Goal: Transaction & Acquisition: Register for event/course

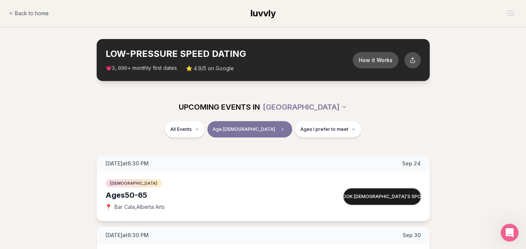
click at [396, 196] on button "Book [DEMOGRAPHIC_DATA]'s spot" at bounding box center [382, 197] width 77 height 16
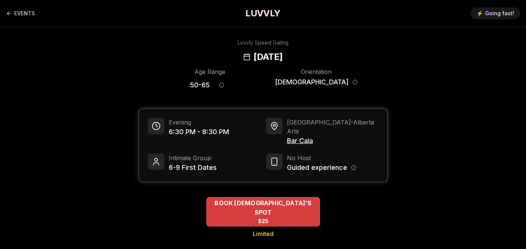
click at [290, 199] on span "BOOK [DEMOGRAPHIC_DATA]'S SPOT" at bounding box center [263, 208] width 114 height 18
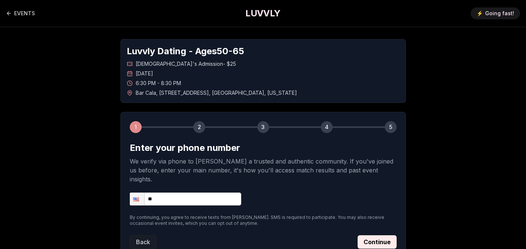
click at [180, 193] on input "**" at bounding box center [186, 199] width 112 height 13
type input "**********"
click at [380, 235] on button "Continue" at bounding box center [377, 241] width 39 height 13
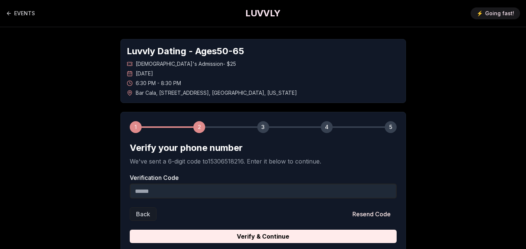
click at [314, 190] on input "Verification Code" at bounding box center [263, 191] width 267 height 15
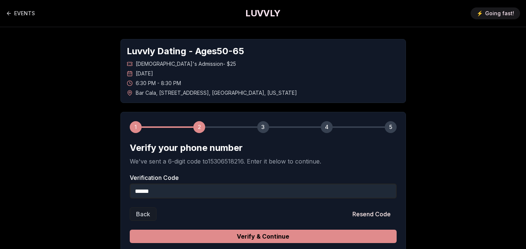
type input "******"
click at [252, 237] on button "Verify & Continue" at bounding box center [263, 236] width 267 height 13
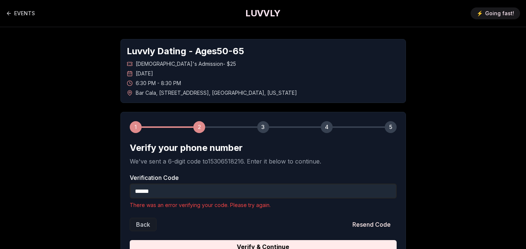
click at [221, 190] on input "******" at bounding box center [263, 191] width 267 height 15
click at [374, 224] on button "Resend Code" at bounding box center [372, 224] width 50 height 13
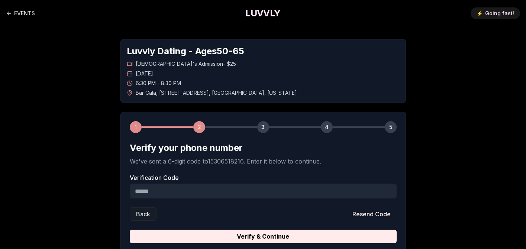
click at [308, 189] on input "Verification Code" at bounding box center [263, 191] width 267 height 15
type input "******"
click at [130, 230] on button "Verify & Continue" at bounding box center [263, 236] width 267 height 13
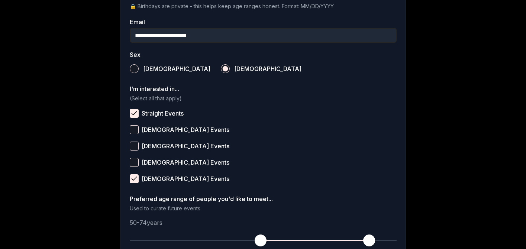
scroll to position [233, 0]
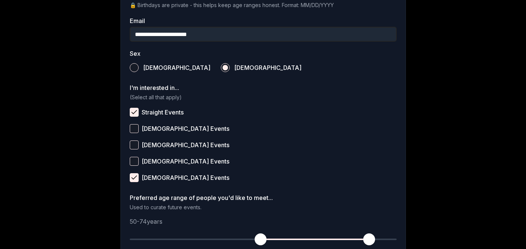
click at [135, 127] on button "[DEMOGRAPHIC_DATA] Events" at bounding box center [134, 128] width 9 height 9
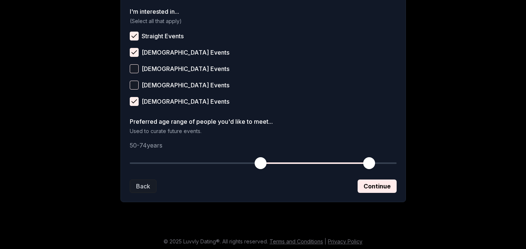
scroll to position [311, 0]
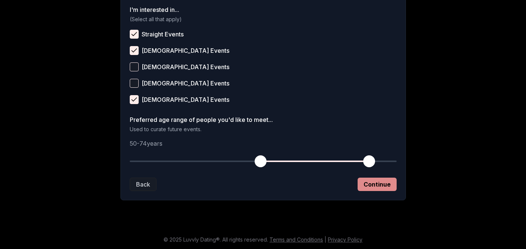
click at [377, 182] on button "Continue" at bounding box center [377, 184] width 39 height 13
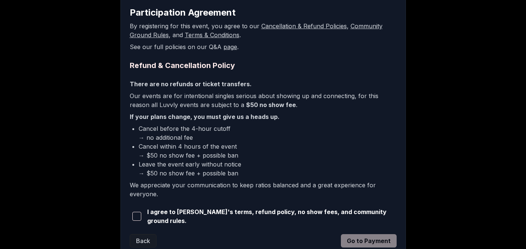
scroll to position [191, 0]
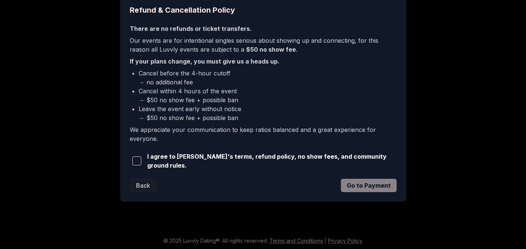
click at [140, 160] on span "button" at bounding box center [136, 161] width 9 height 9
click at [363, 183] on button "Go to Payment" at bounding box center [369, 185] width 56 height 13
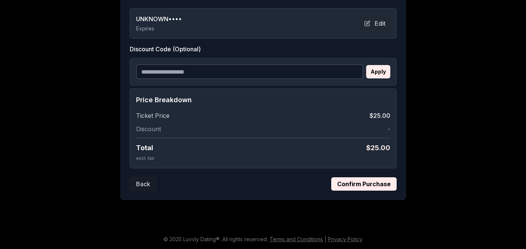
click at [362, 182] on button "Confirm Purchase" at bounding box center [363, 183] width 65 height 13
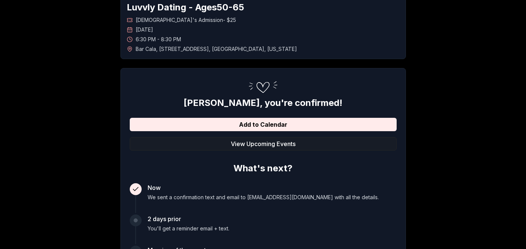
scroll to position [41, 0]
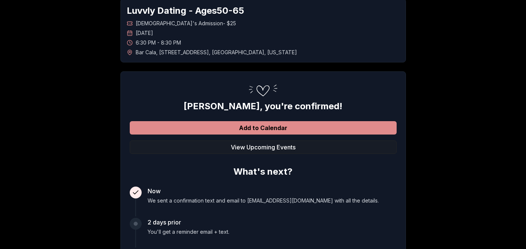
click at [349, 131] on button "Add to Calendar" at bounding box center [263, 127] width 267 height 13
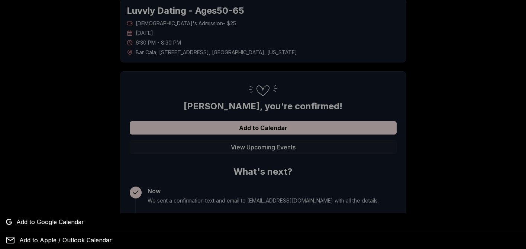
click at [332, 124] on div at bounding box center [263, 124] width 526 height 249
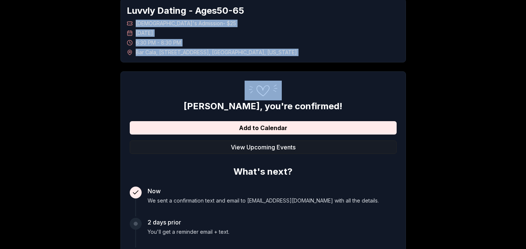
drag, startPoint x: 136, startPoint y: 22, endPoint x: 218, endPoint y: 65, distance: 92.3
click at [218, 65] on div "Luvvly Dating - Ages [DEMOGRAPHIC_DATA] [DEMOGRAPHIC_DATA]'s Admission - $25 [D…" at bounding box center [263, 162] width 286 height 327
copy div "[DEMOGRAPHIC_DATA]'s Admission - $25 [DATE] 6:30 PM - 8:30 PM [GEOGRAPHIC_DATA]…"
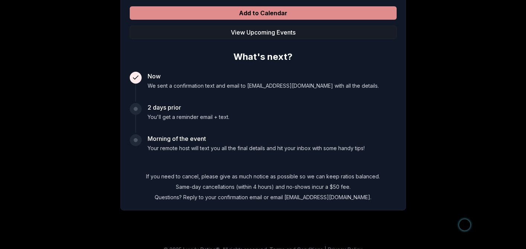
scroll to position [166, 0]
